Goal: Task Accomplishment & Management: Use online tool/utility

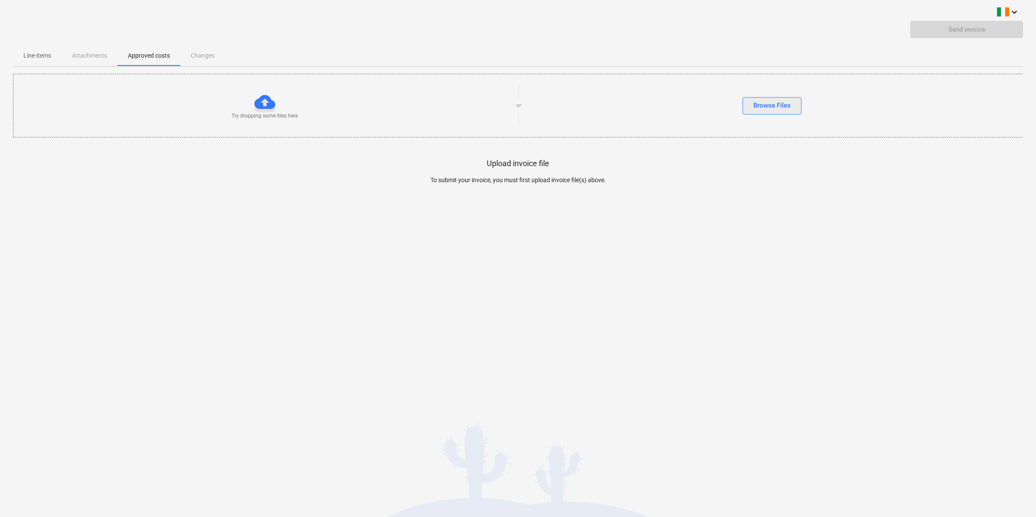
click at [775, 105] on div "Browse Files" at bounding box center [772, 105] width 37 height 11
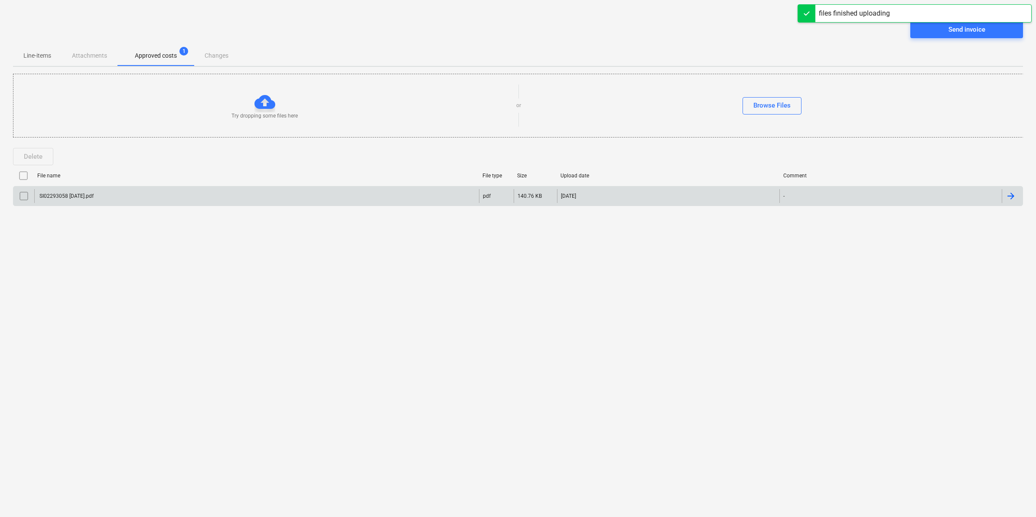
click at [427, 195] on div "SI02293058 [DATE].pdf" at bounding box center [256, 196] width 445 height 14
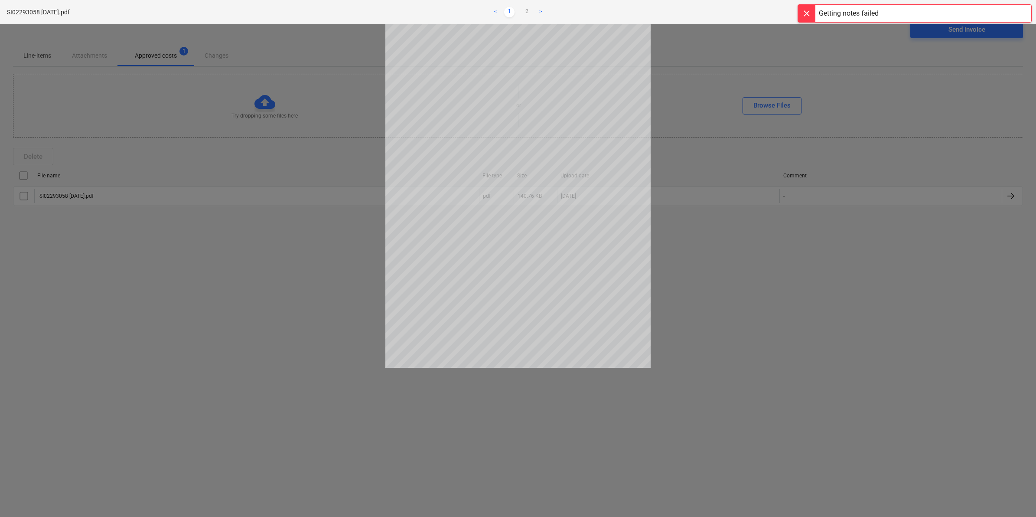
click at [809, 23] on div "SI02293058 [DATE].pdf < 1 2 > zoom_in zoom_out save_alt close" at bounding box center [518, 12] width 1036 height 24
click at [805, 12] on div at bounding box center [806, 13] width 17 height 17
click at [1025, 16] on span "close" at bounding box center [1020, 12] width 10 height 10
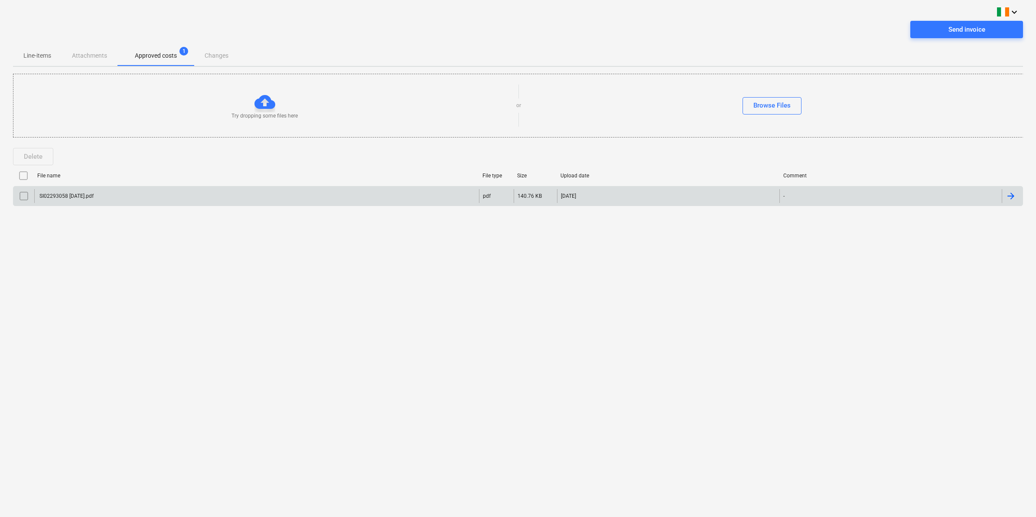
click at [19, 196] on input "checkbox" at bounding box center [24, 196] width 14 height 14
click at [935, 29] on span "Send invoice" at bounding box center [967, 29] width 92 height 11
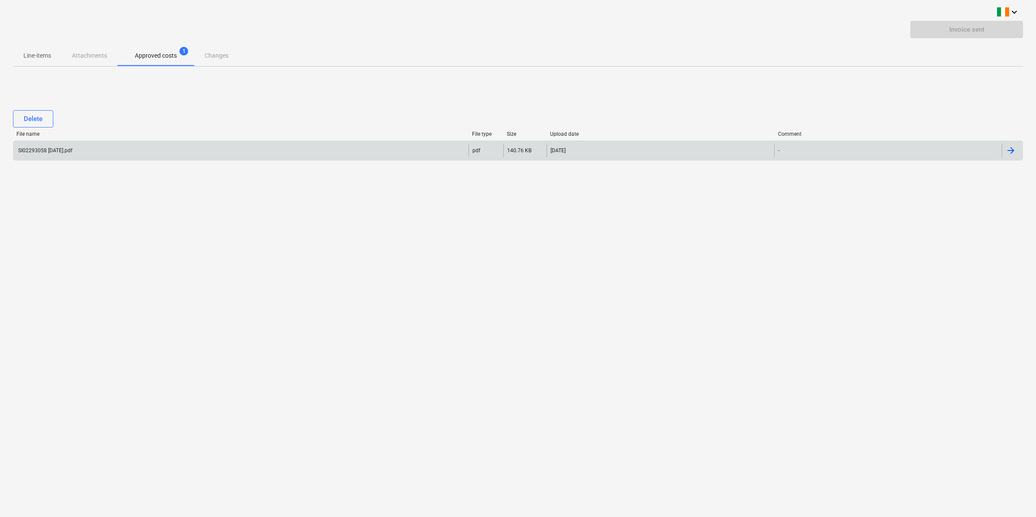
click at [1014, 150] on div at bounding box center [1011, 150] width 10 height 10
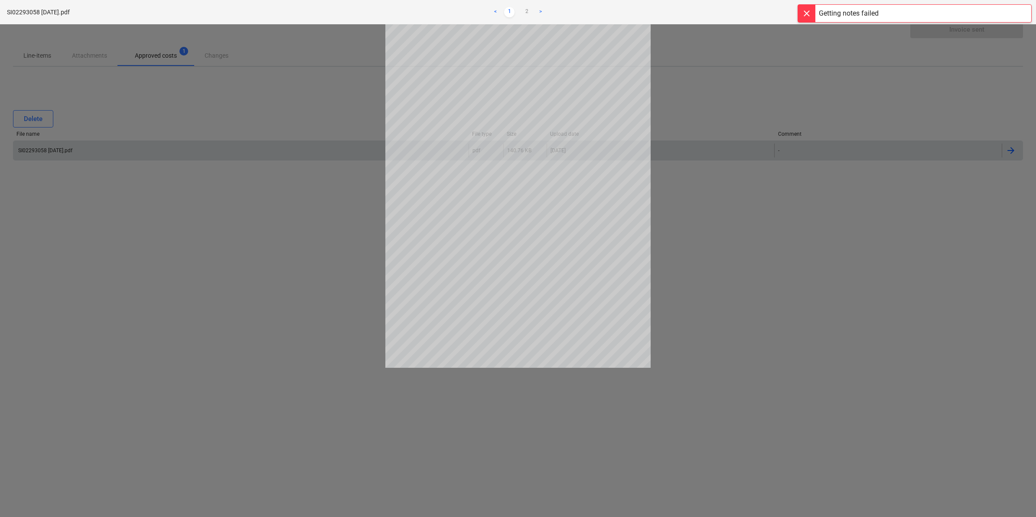
click at [807, 19] on div at bounding box center [806, 13] width 17 height 17
click at [541, 14] on link ">" at bounding box center [540, 12] width 10 height 10
click at [1028, 17] on div "SI02293058 [DATE].pdf < 1 2 > zoom_in zoom_out save_alt close" at bounding box center [518, 12] width 1036 height 24
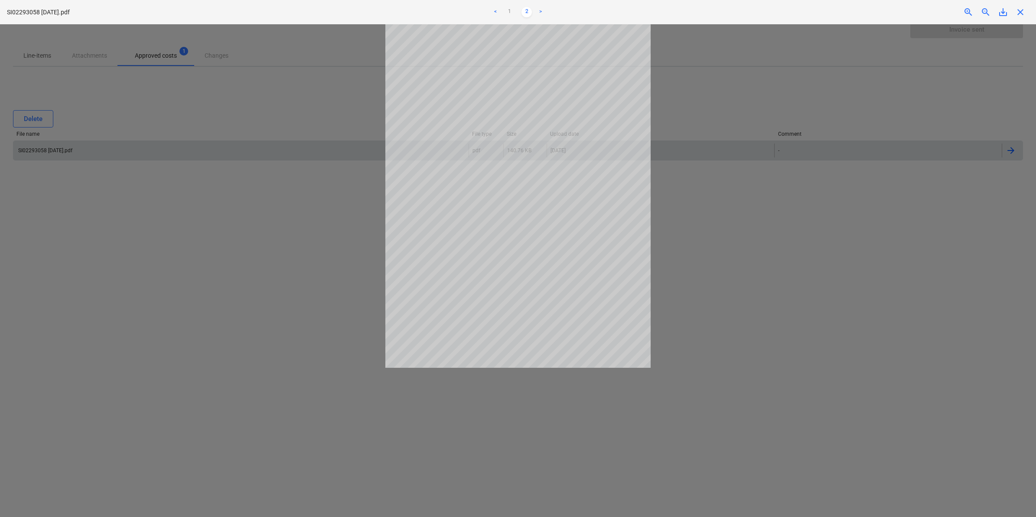
click at [1023, 14] on span "close" at bounding box center [1020, 12] width 10 height 10
click at [1023, 14] on div "keyboard_arrow_down Invoice sent Line-items Attachments Approved costs 1 Change…" at bounding box center [518, 258] width 1036 height 517
